Goal: Task Accomplishment & Management: Use online tool/utility

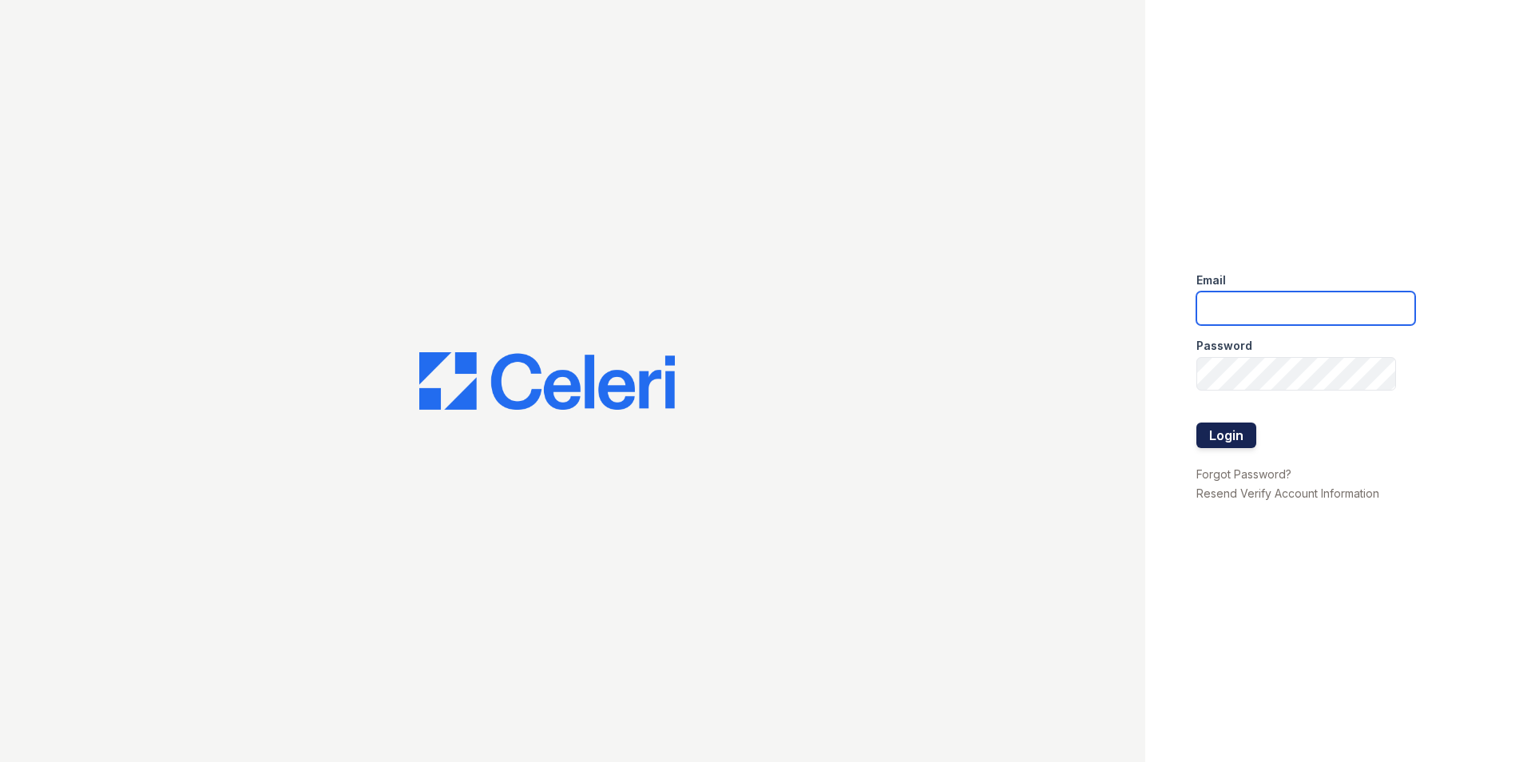
type input "[EMAIL_ADDRESS][DOMAIN_NAME]"
click at [1232, 432] on button "Login" at bounding box center [1226, 435] width 60 height 26
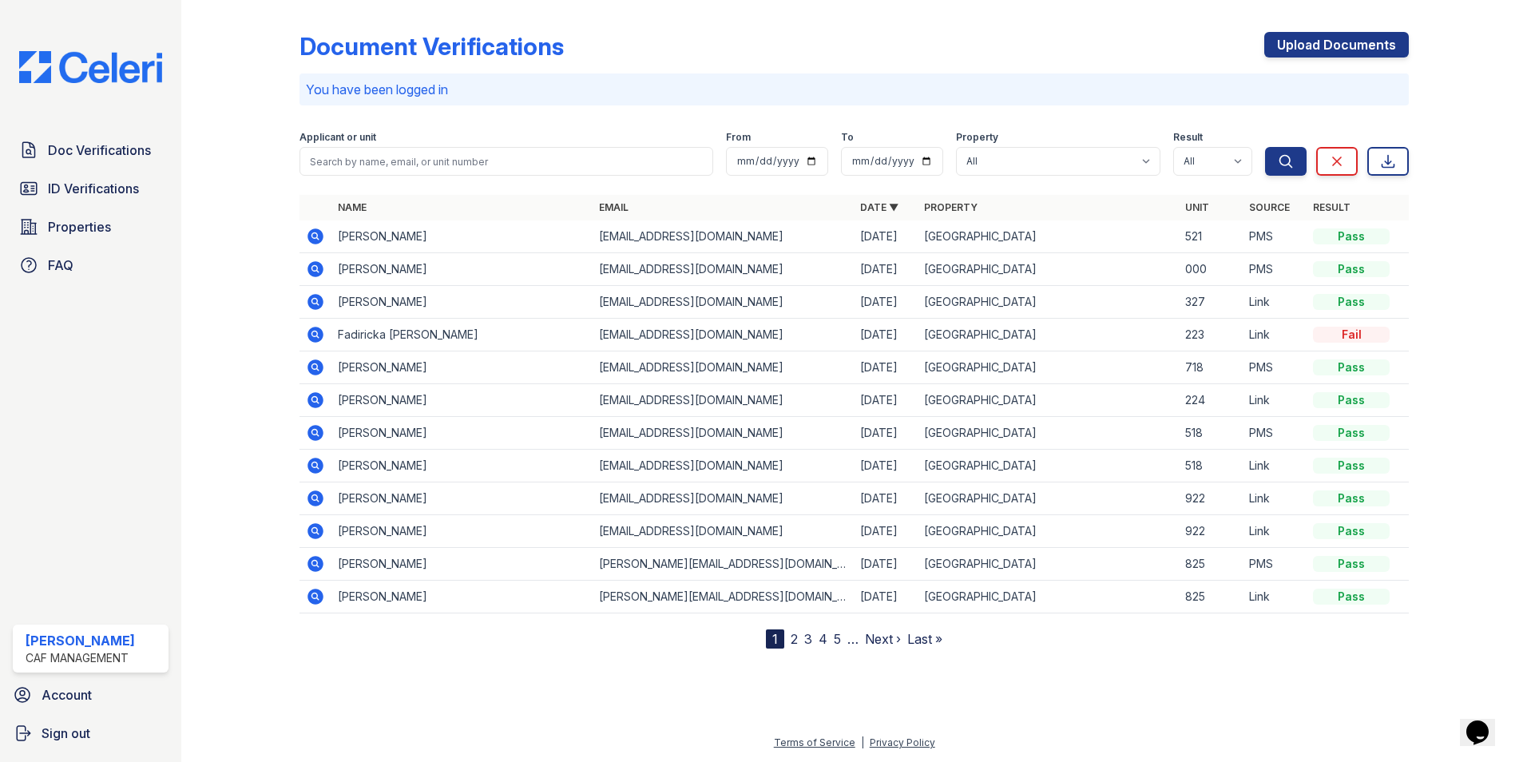
drag, startPoint x: 109, startPoint y: 231, endPoint x: 366, endPoint y: 221, distance: 257.3
click at [109, 231] on span "Properties" at bounding box center [79, 226] width 63 height 19
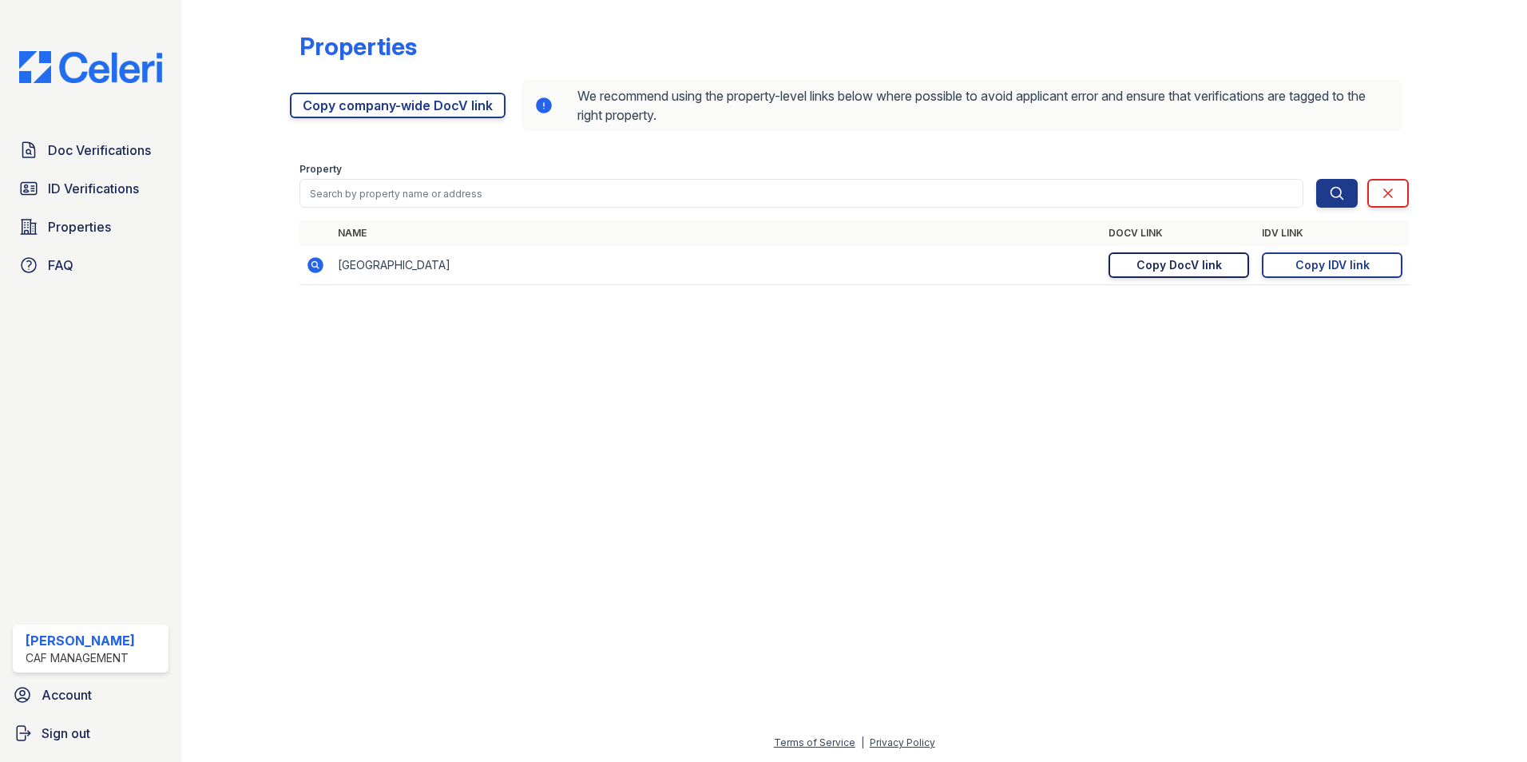
click at [1200, 260] on div "Copy DocV link" at bounding box center [1178, 265] width 85 height 16
click at [1317, 267] on div "Copy IDV link" at bounding box center [1332, 265] width 74 height 16
